Goal: Information Seeking & Learning: Learn about a topic

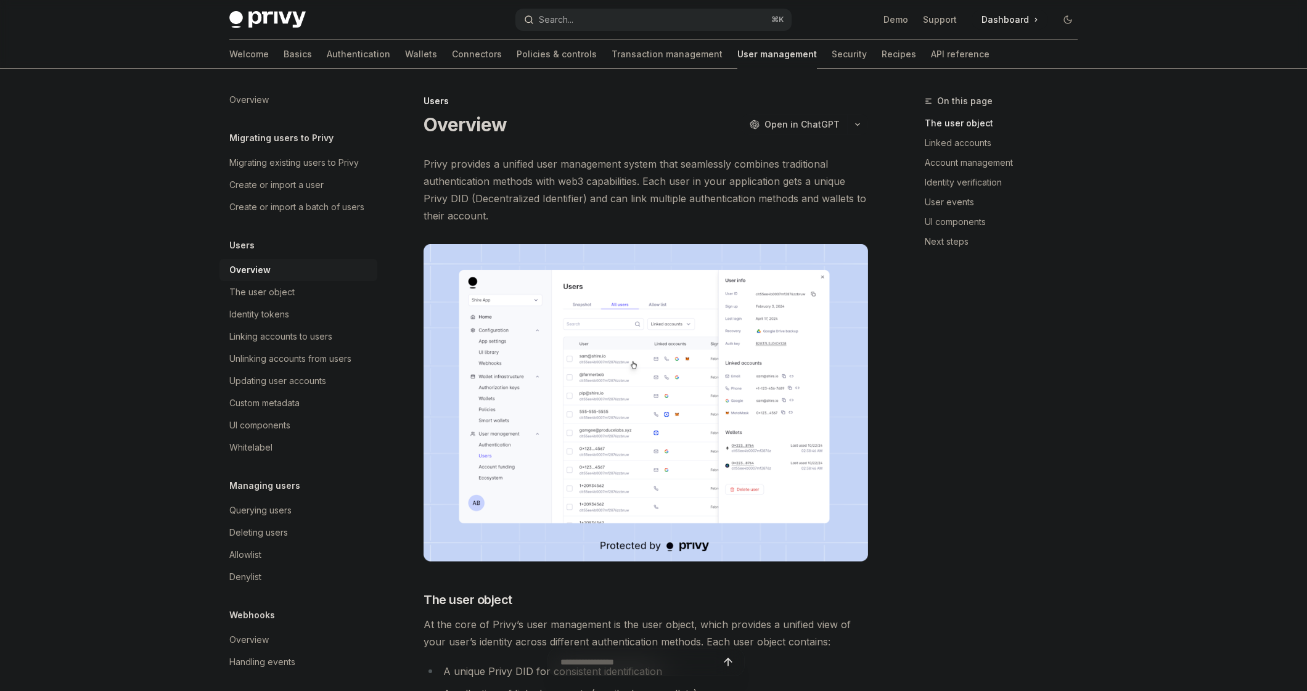
click at [556, 22] on div "Search..." at bounding box center [556, 19] width 35 height 15
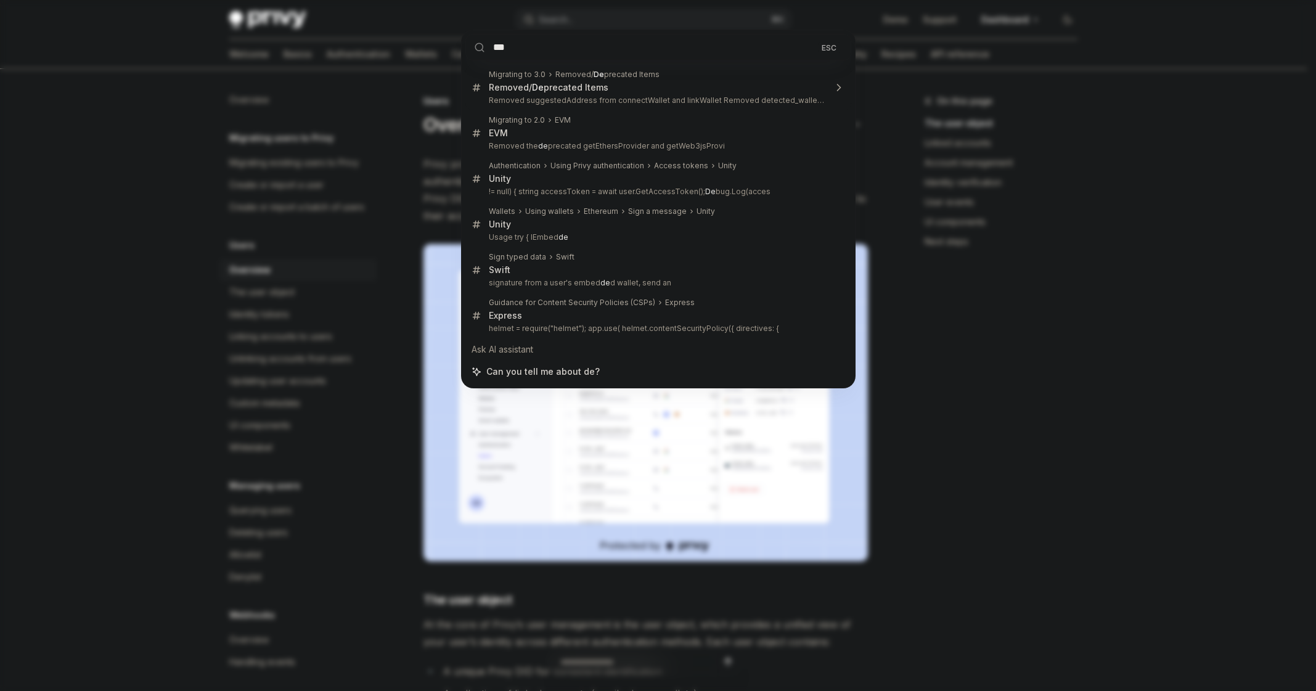
type input "****"
type textarea "*"
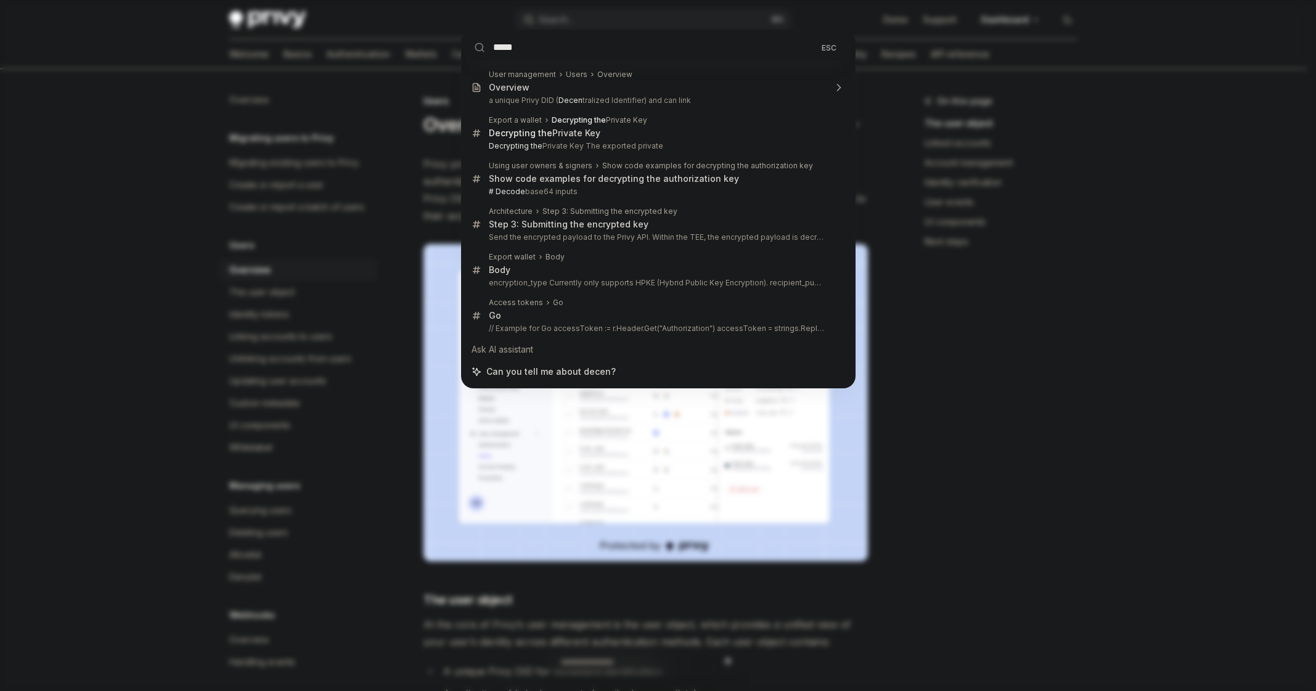
type input "******"
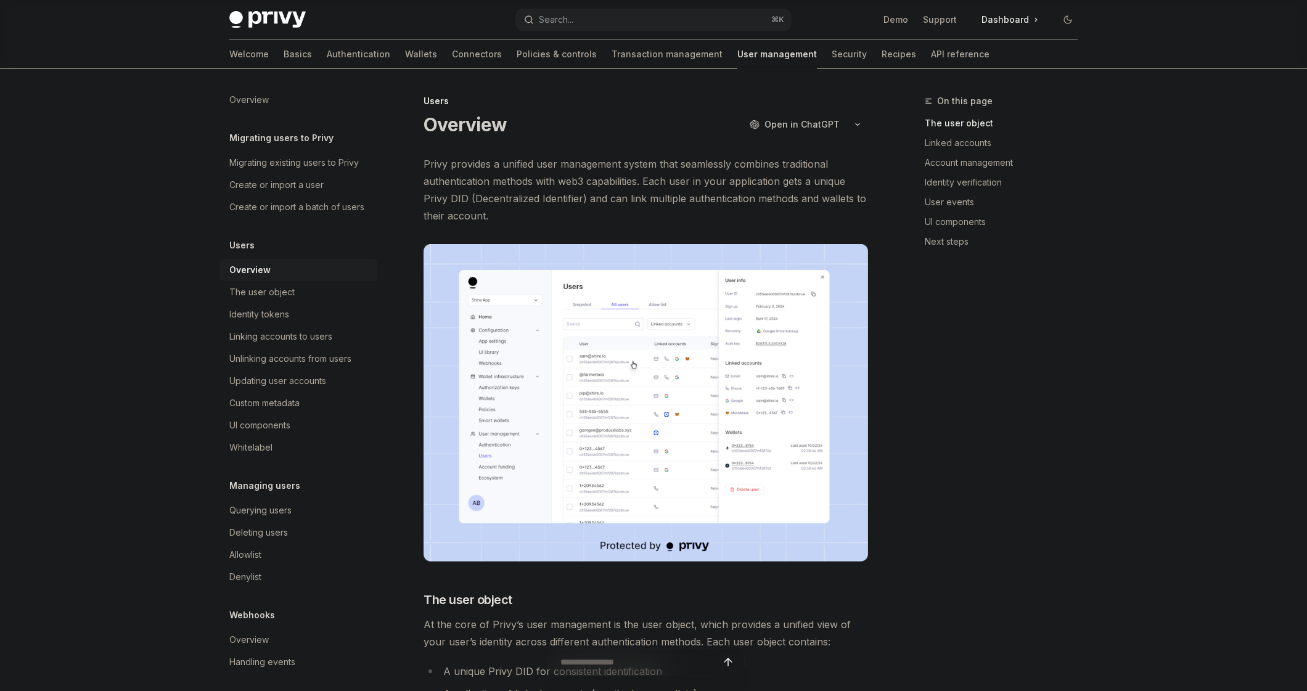
click at [773, 188] on span "Privy provides a unified user management system that seamlessly combines tradit…" at bounding box center [645, 189] width 444 height 69
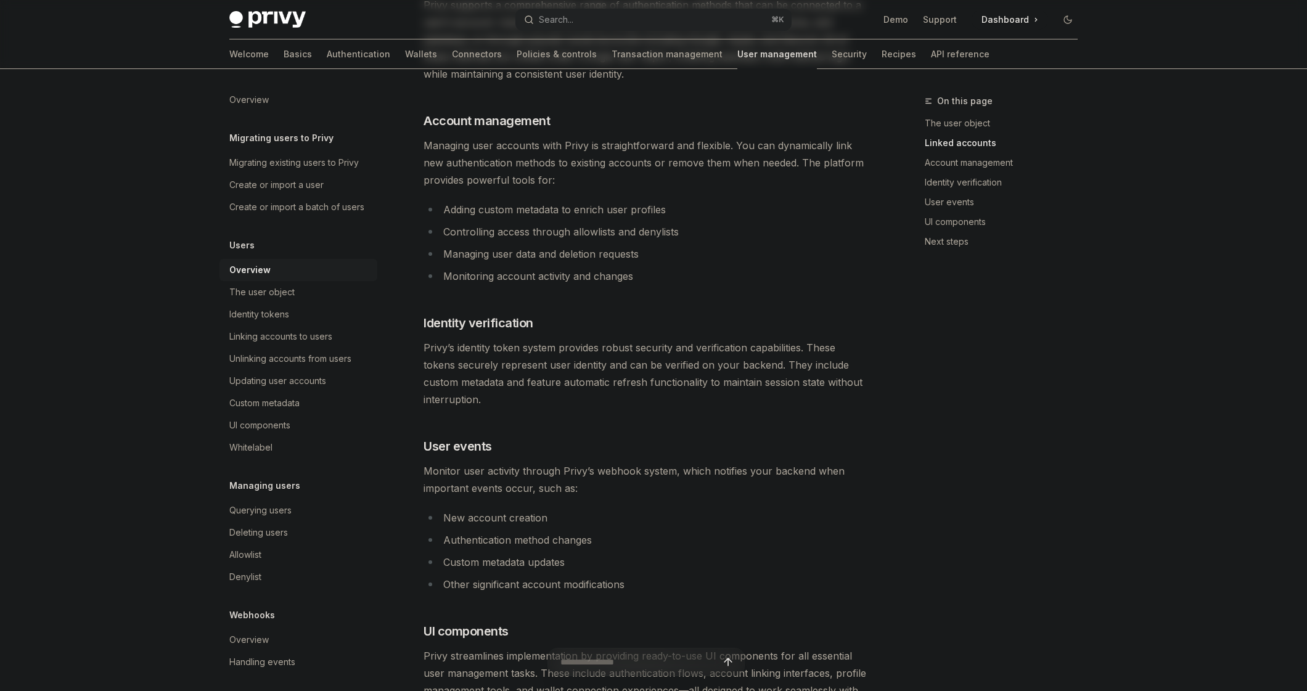
scroll to position [382, 0]
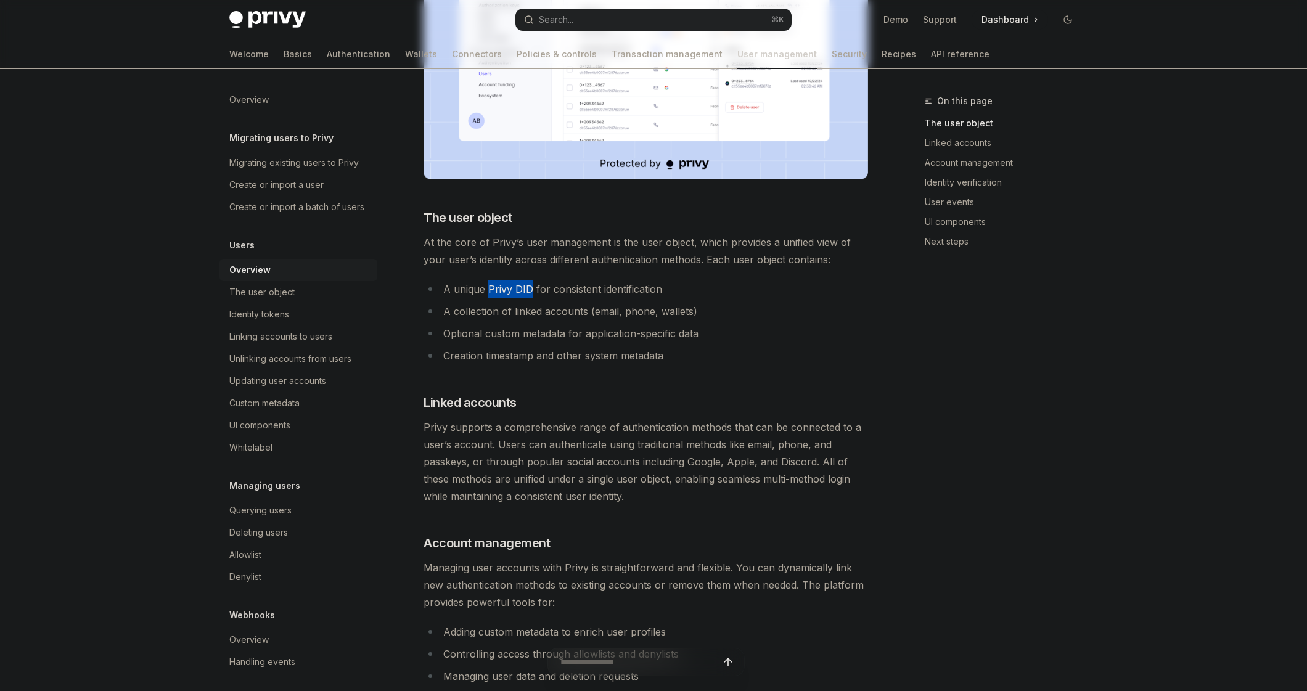
drag, startPoint x: 489, startPoint y: 290, endPoint x: 531, endPoint y: 290, distance: 41.3
click at [531, 290] on li "A unique Privy DID for consistent identification" at bounding box center [645, 288] width 444 height 17
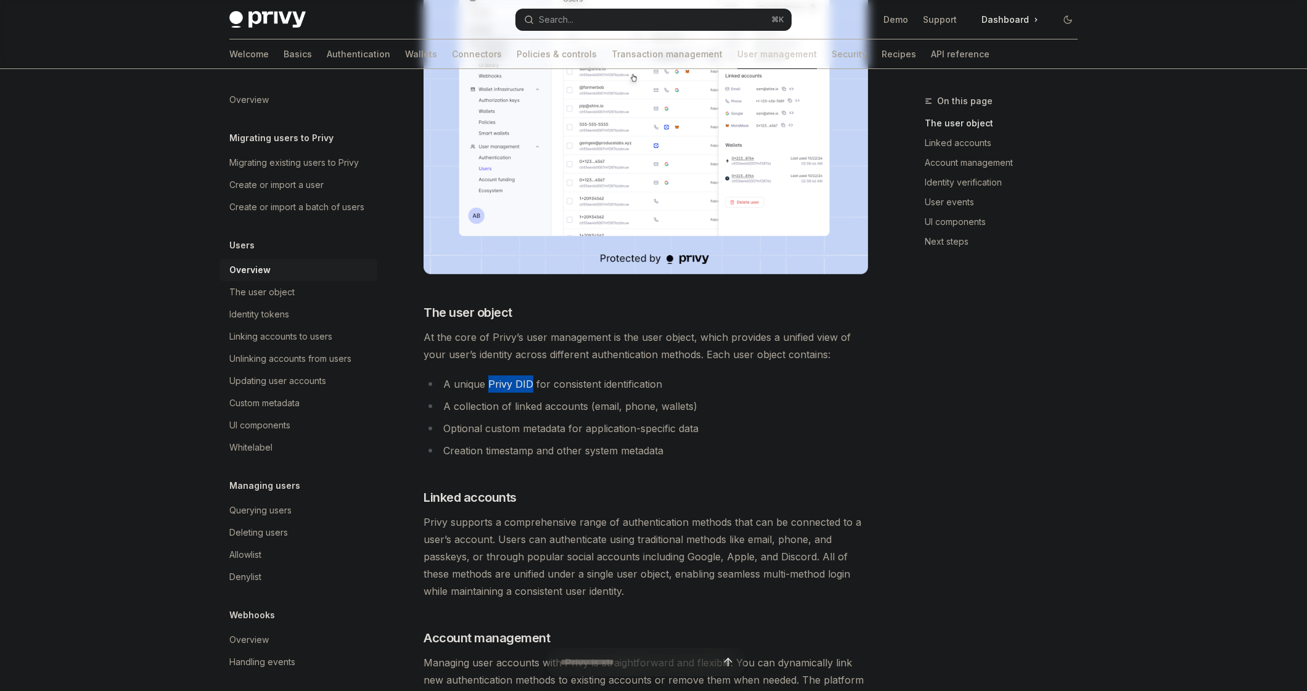
scroll to position [0, 0]
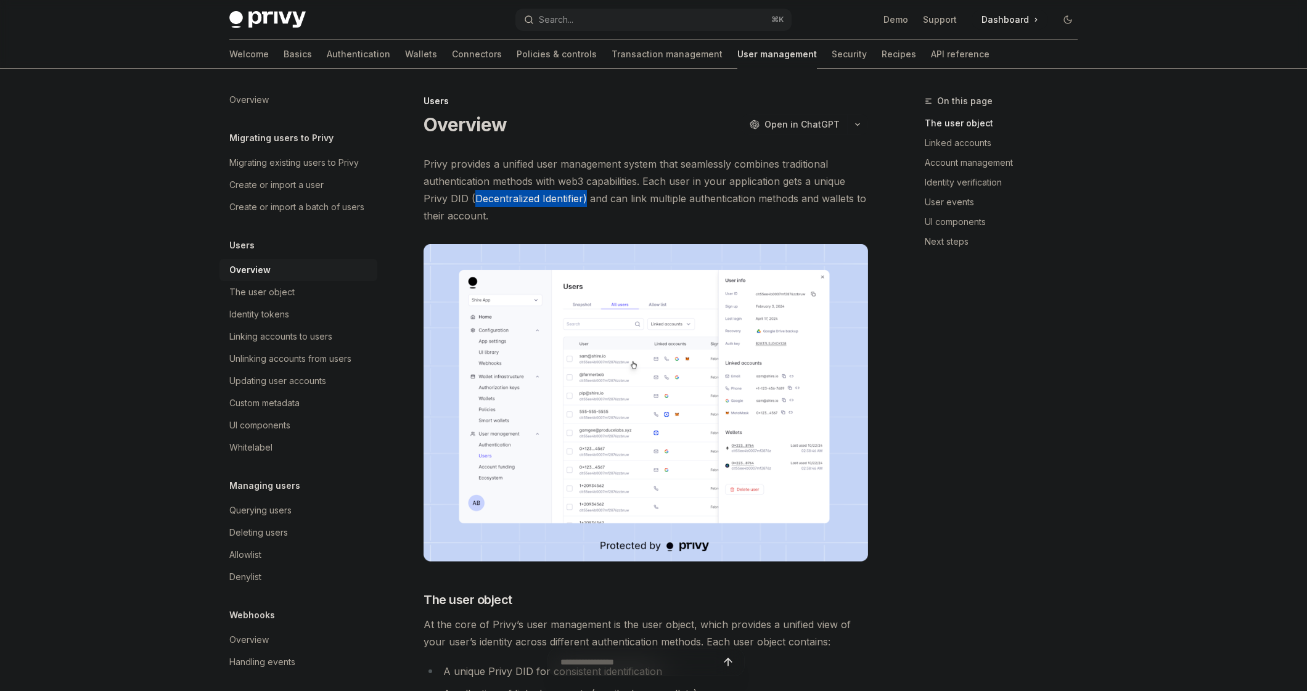
drag, startPoint x: 475, startPoint y: 198, endPoint x: 584, endPoint y: 200, distance: 108.5
click at [584, 200] on span "Privy provides a unified user management system that seamlessly combines tradit…" at bounding box center [645, 189] width 444 height 69
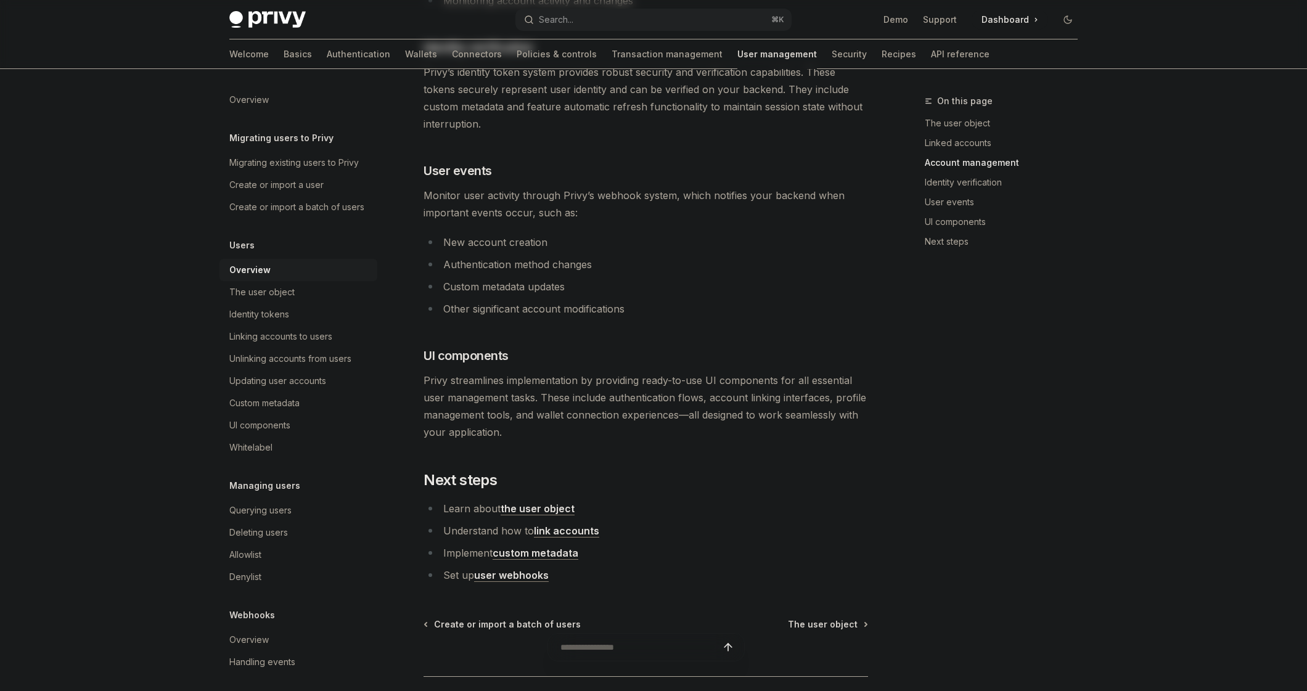
scroll to position [1160, 0]
